Goal: Task Accomplishment & Management: Use online tool/utility

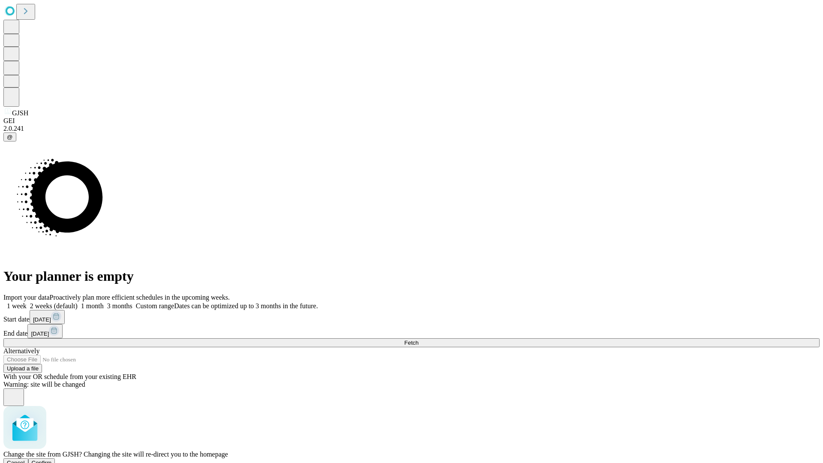
click at [52, 459] on span "Confirm" at bounding box center [42, 462] width 20 height 6
click at [104, 302] on label "1 month" at bounding box center [91, 305] width 26 height 7
click at [418, 339] on span "Fetch" at bounding box center [411, 342] width 14 height 6
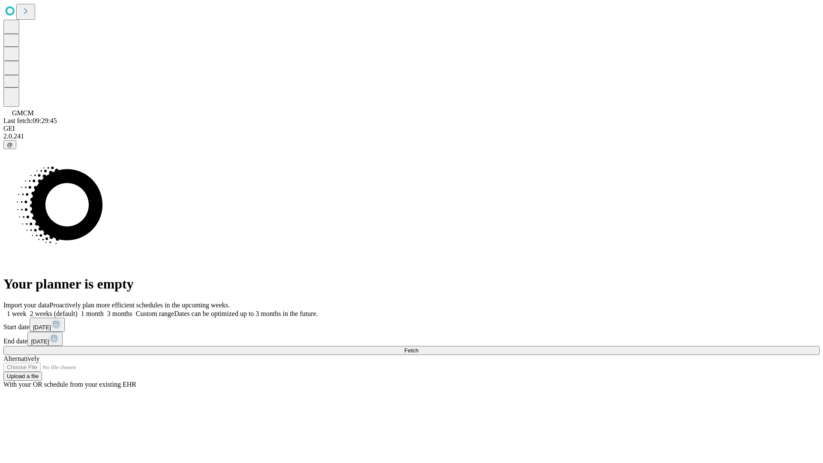
click at [104, 310] on label "1 month" at bounding box center [91, 313] width 26 height 7
click at [418, 347] on span "Fetch" at bounding box center [411, 350] width 14 height 6
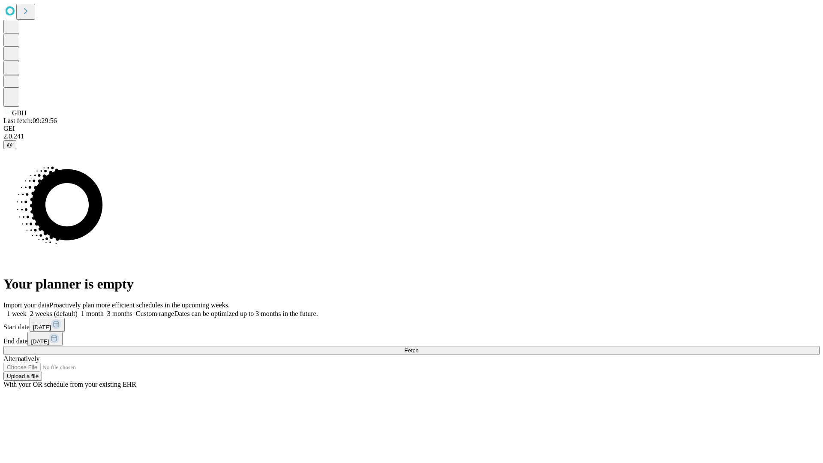
click at [418, 347] on span "Fetch" at bounding box center [411, 350] width 14 height 6
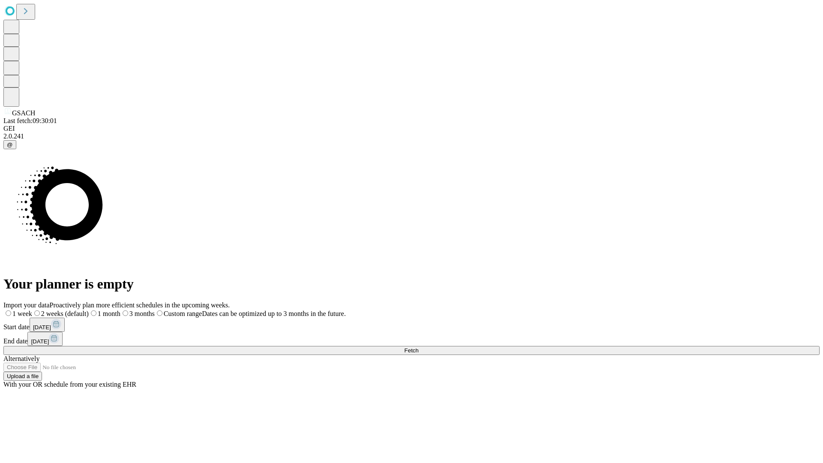
click at [418, 347] on span "Fetch" at bounding box center [411, 350] width 14 height 6
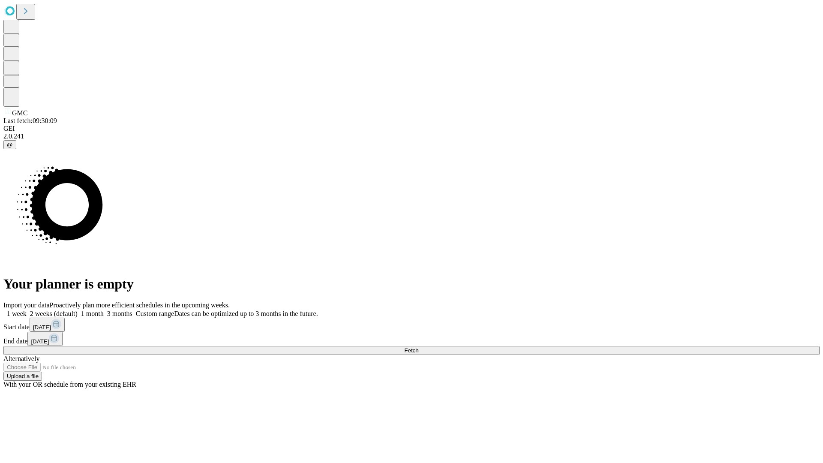
click at [104, 310] on label "1 month" at bounding box center [91, 313] width 26 height 7
click at [418, 347] on span "Fetch" at bounding box center [411, 350] width 14 height 6
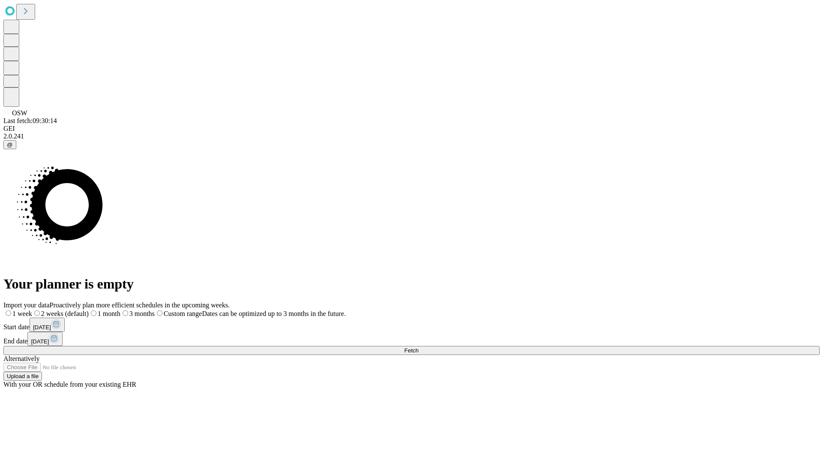
click at [418, 347] on span "Fetch" at bounding box center [411, 350] width 14 height 6
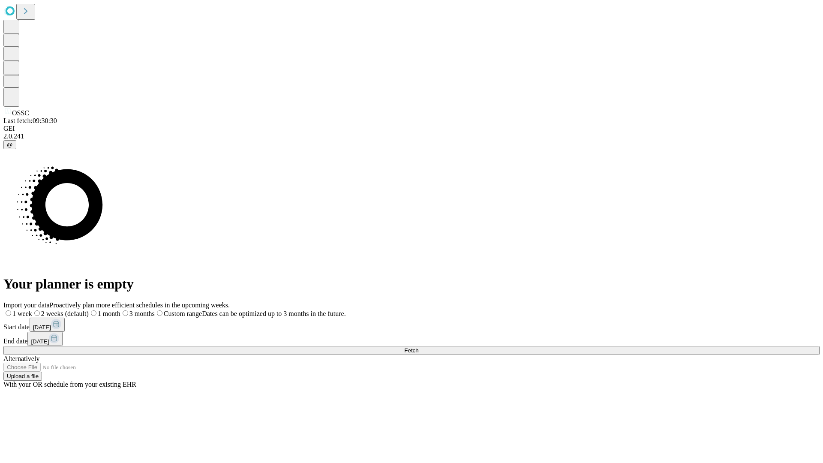
click at [120, 310] on label "1 month" at bounding box center [105, 313] width 32 height 7
click at [418, 347] on span "Fetch" at bounding box center [411, 350] width 14 height 6
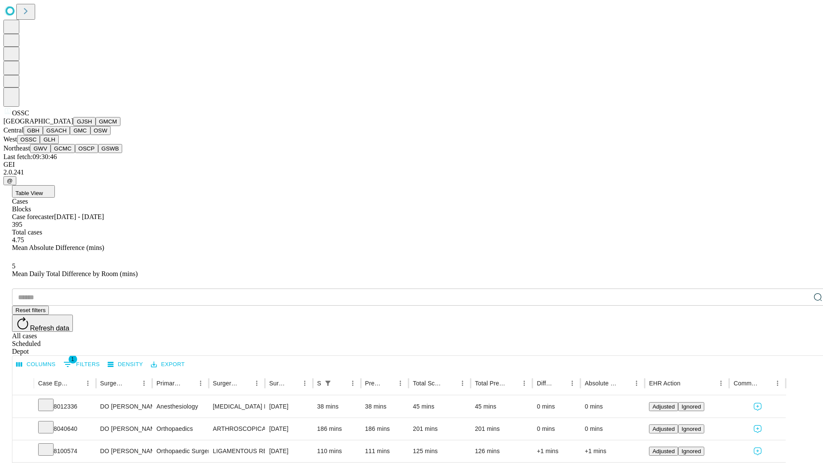
click at [58, 144] on button "GLH" at bounding box center [49, 139] width 18 height 9
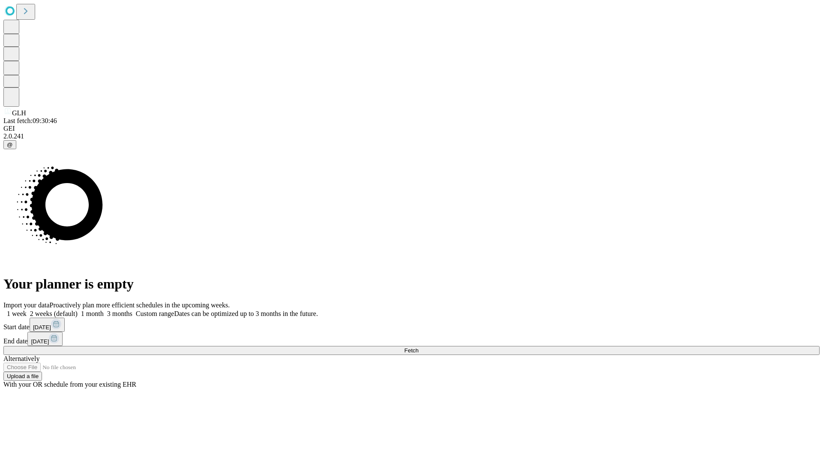
click at [104, 310] on label "1 month" at bounding box center [91, 313] width 26 height 7
click at [418, 347] on span "Fetch" at bounding box center [411, 350] width 14 height 6
click at [104, 310] on label "1 month" at bounding box center [91, 313] width 26 height 7
click at [418, 347] on span "Fetch" at bounding box center [411, 350] width 14 height 6
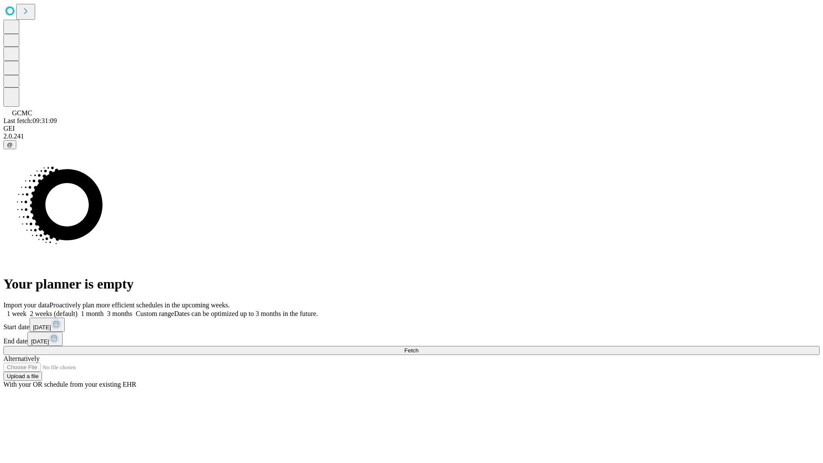
click at [104, 310] on label "1 month" at bounding box center [91, 313] width 26 height 7
click at [418, 347] on span "Fetch" at bounding box center [411, 350] width 14 height 6
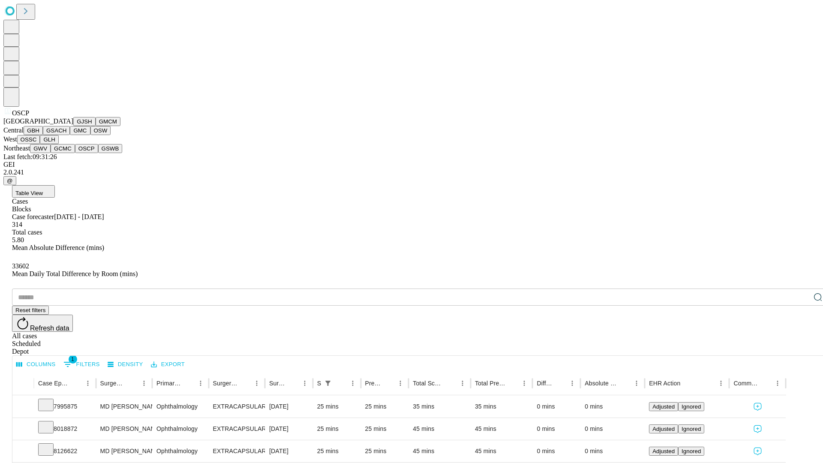
click at [98, 153] on button "GSWB" at bounding box center [110, 148] width 24 height 9
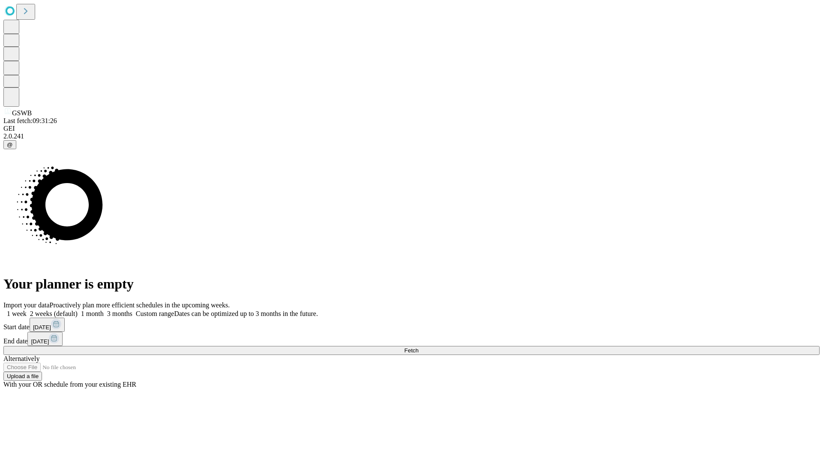
click at [104, 310] on label "1 month" at bounding box center [91, 313] width 26 height 7
click at [418, 347] on span "Fetch" at bounding box center [411, 350] width 14 height 6
